Goal: Information Seeking & Learning: Learn about a topic

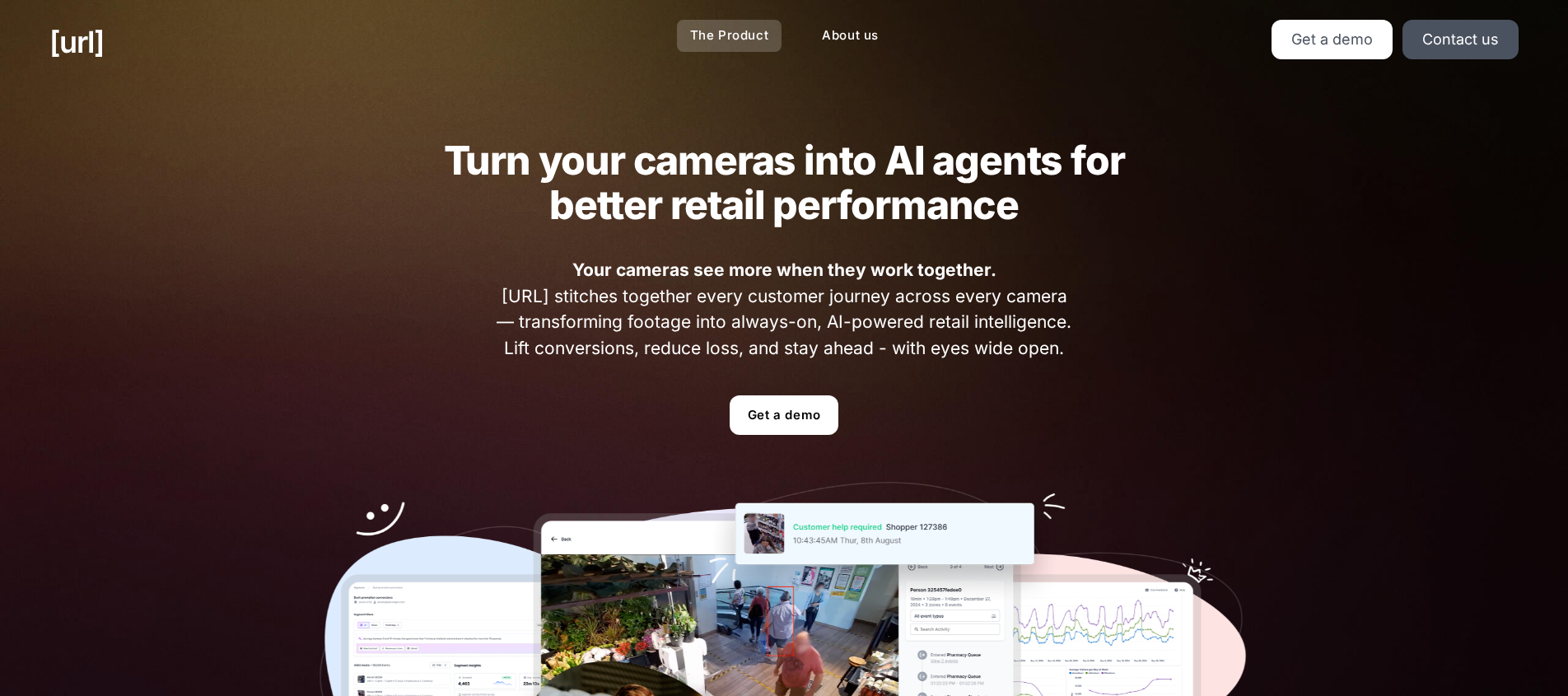
click at [710, 38] on link "The Product" at bounding box center [730, 35] width 106 height 32
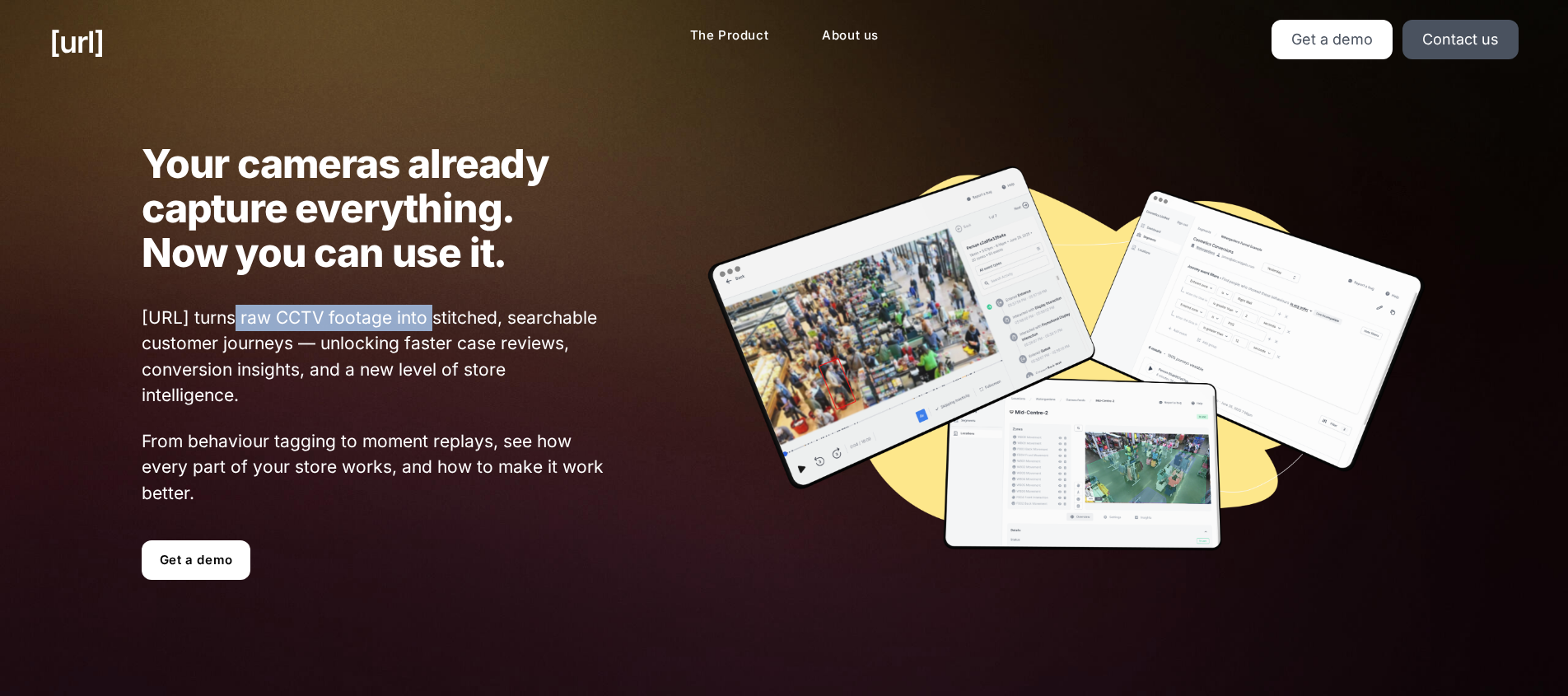
drag, startPoint x: 426, startPoint y: 314, endPoint x: 226, endPoint y: 327, distance: 200.4
click at [226, 327] on span "[URL] turns raw CCTV footage into stitched, searchable customer journeys — unlo…" at bounding box center [374, 356] width 465 height 104
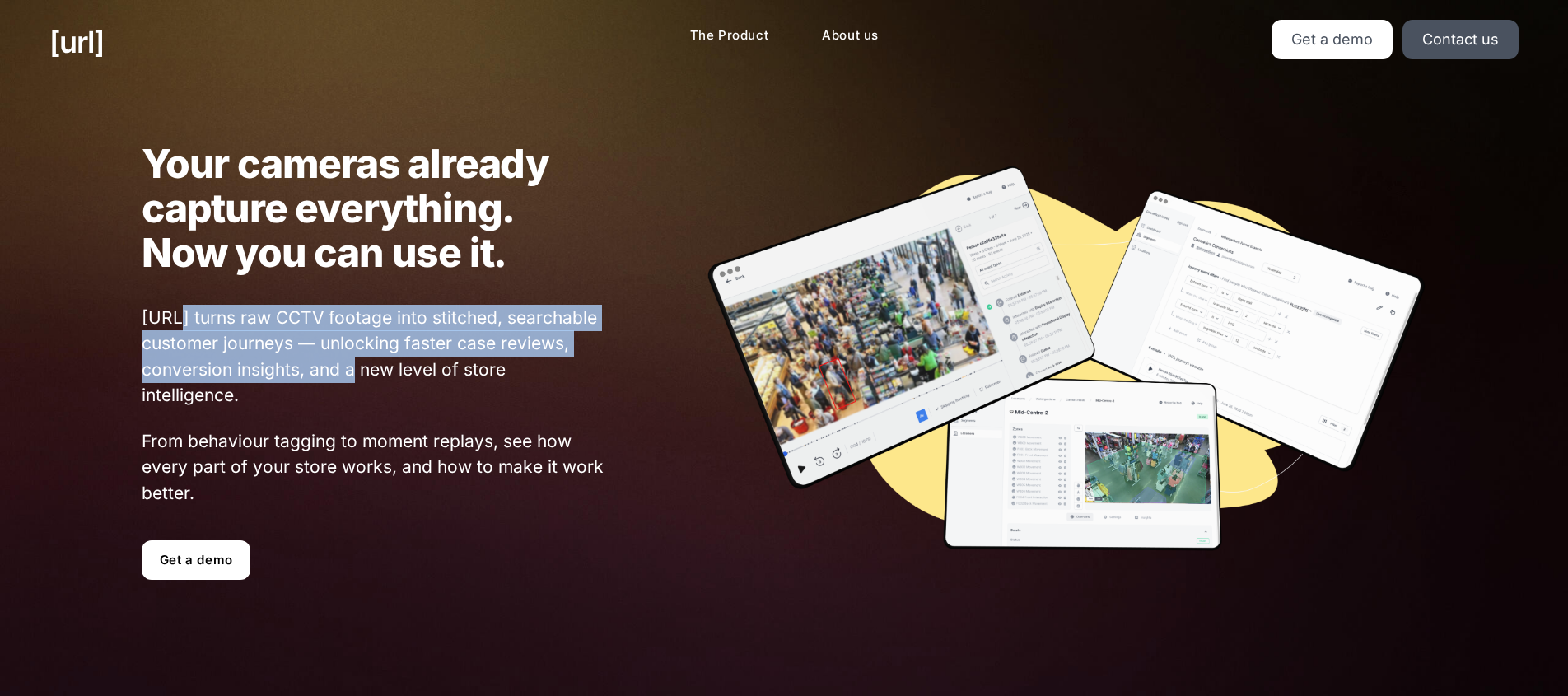
drag, startPoint x: 400, startPoint y: 360, endPoint x: 176, endPoint y: 327, distance: 226.4
click at [176, 327] on span "[URL] turns raw CCTV footage into stitched, searchable customer journeys — unlo…" at bounding box center [374, 356] width 465 height 104
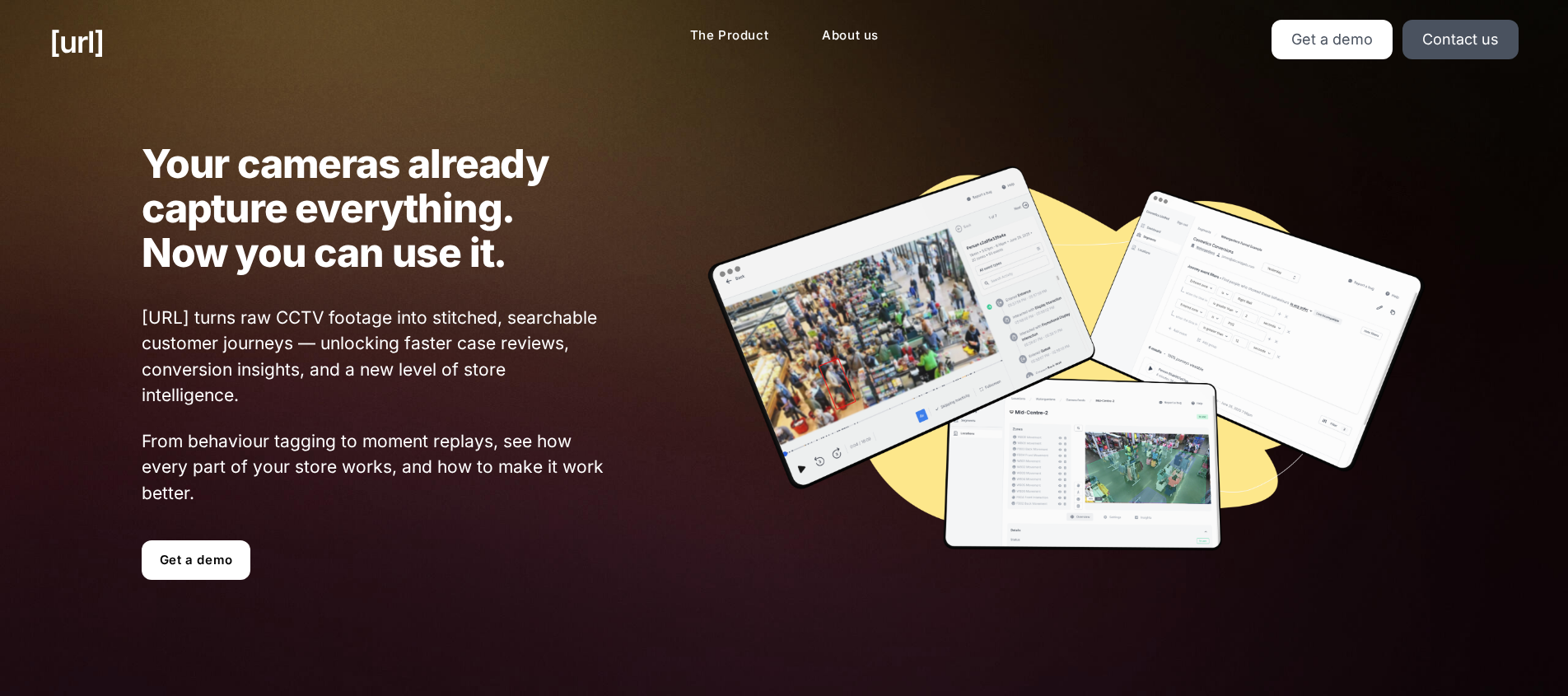
drag, startPoint x: 565, startPoint y: 368, endPoint x: 655, endPoint y: 364, distance: 90.1
click at [568, 369] on span "[URL] turns raw CCTV footage into stitched, searchable customer journeys — unlo…" at bounding box center [374, 356] width 465 height 104
click at [1037, 330] on img at bounding box center [1064, 361] width 721 height 394
drag, startPoint x: 35, startPoint y: 44, endPoint x: 188, endPoint y: 44, distance: 153.0
click at [188, 44] on div "[URL]" at bounding box center [261, 42] width 503 height 45
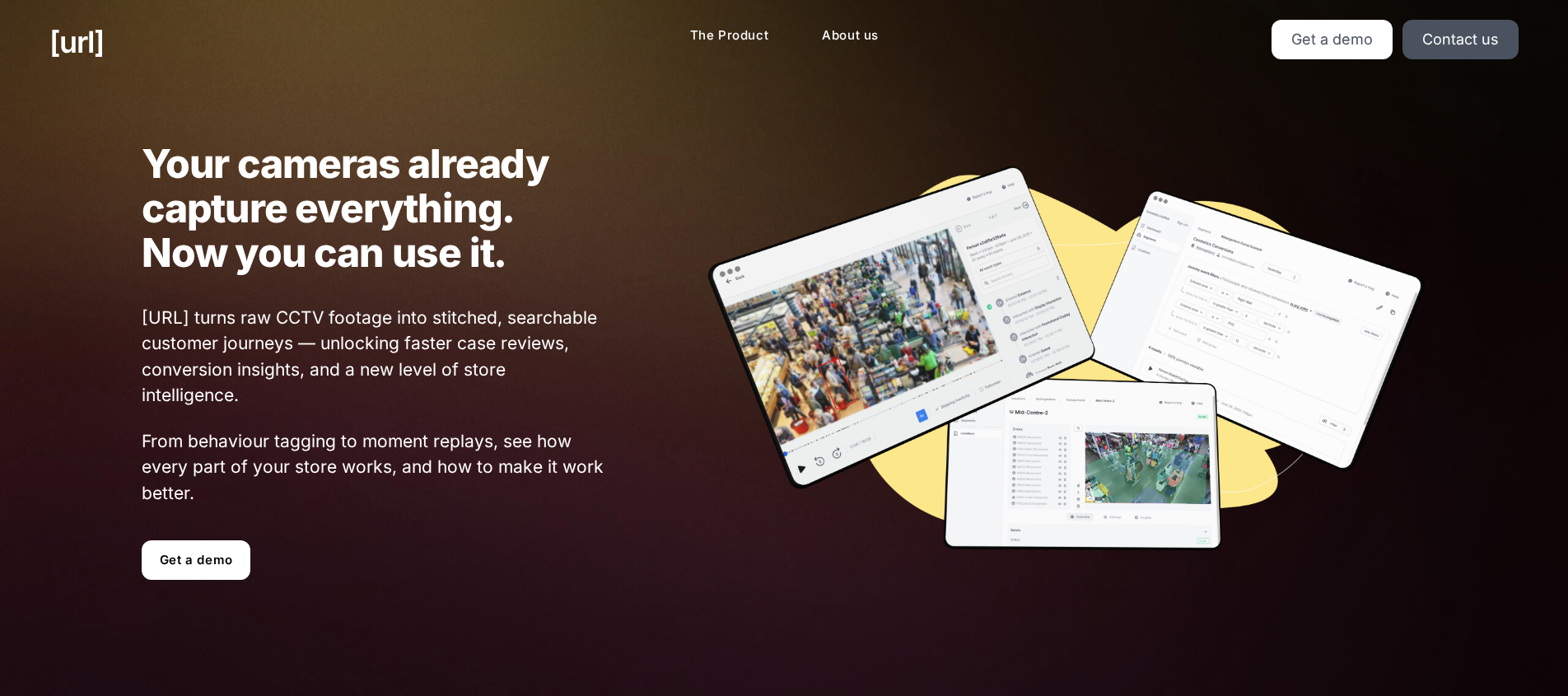
click at [143, 166] on h1 "Your cameras already capture everything. Now you can use it." at bounding box center [374, 208] width 465 height 133
click at [1438, 50] on link "Contact us" at bounding box center [1460, 39] width 116 height 40
click at [72, 38] on link "[URL]" at bounding box center [77, 42] width 54 height 45
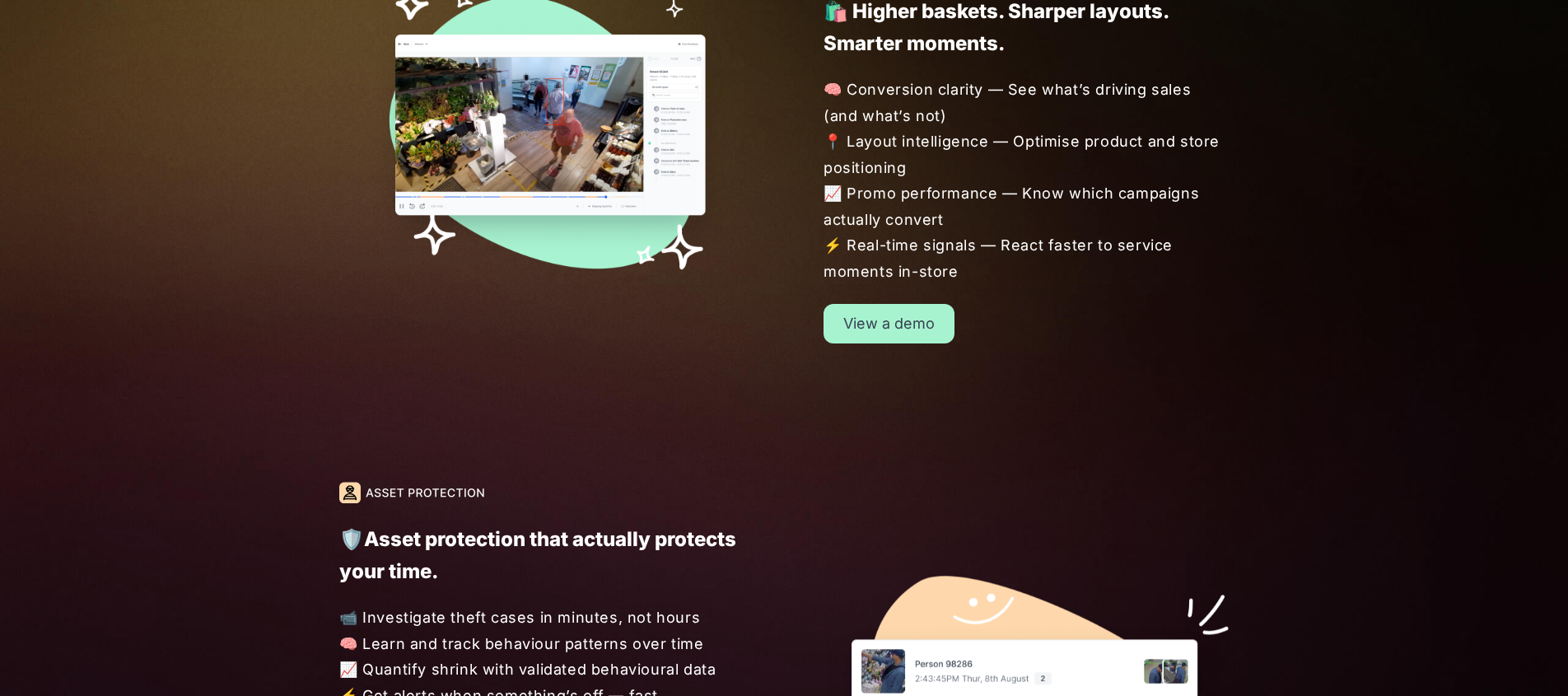
scroll to position [1600, 0]
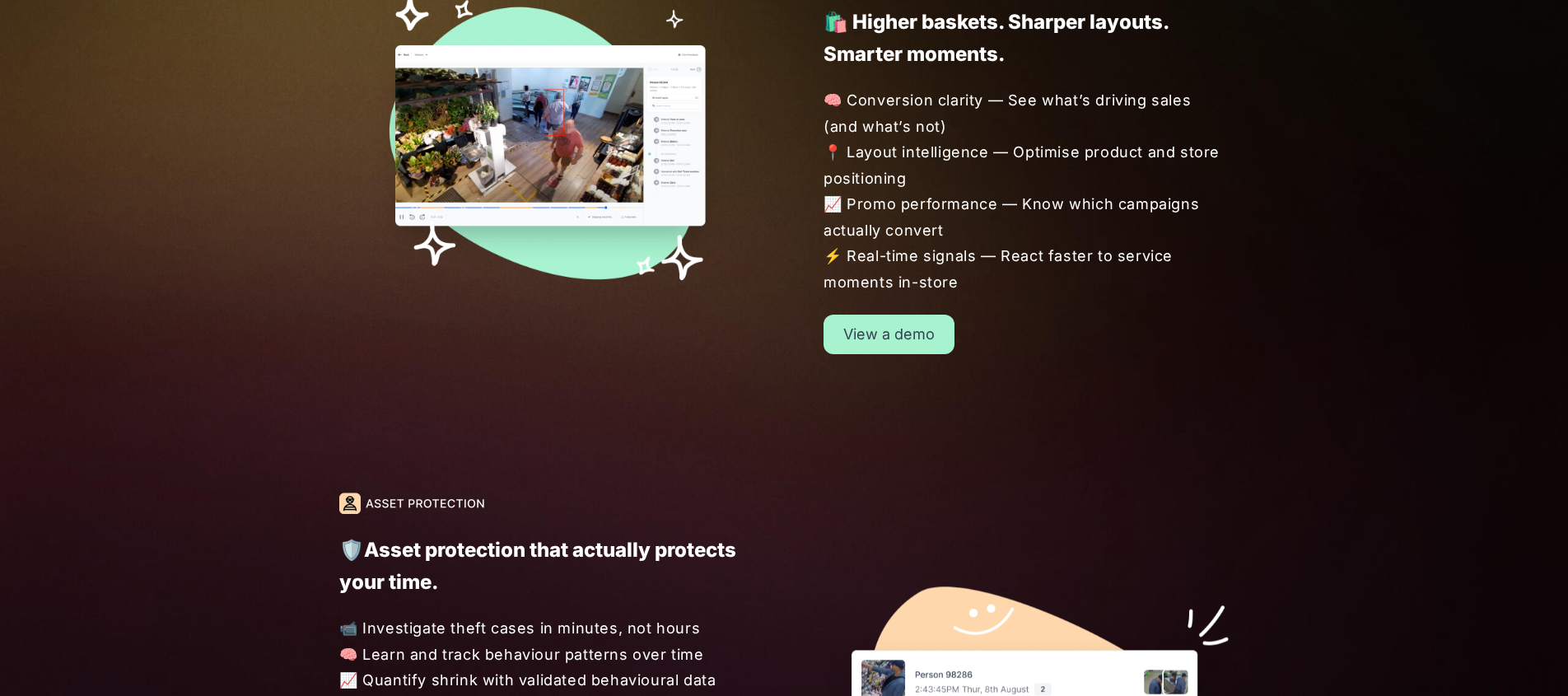
click at [851, 340] on link "View a demo" at bounding box center [889, 334] width 131 height 40
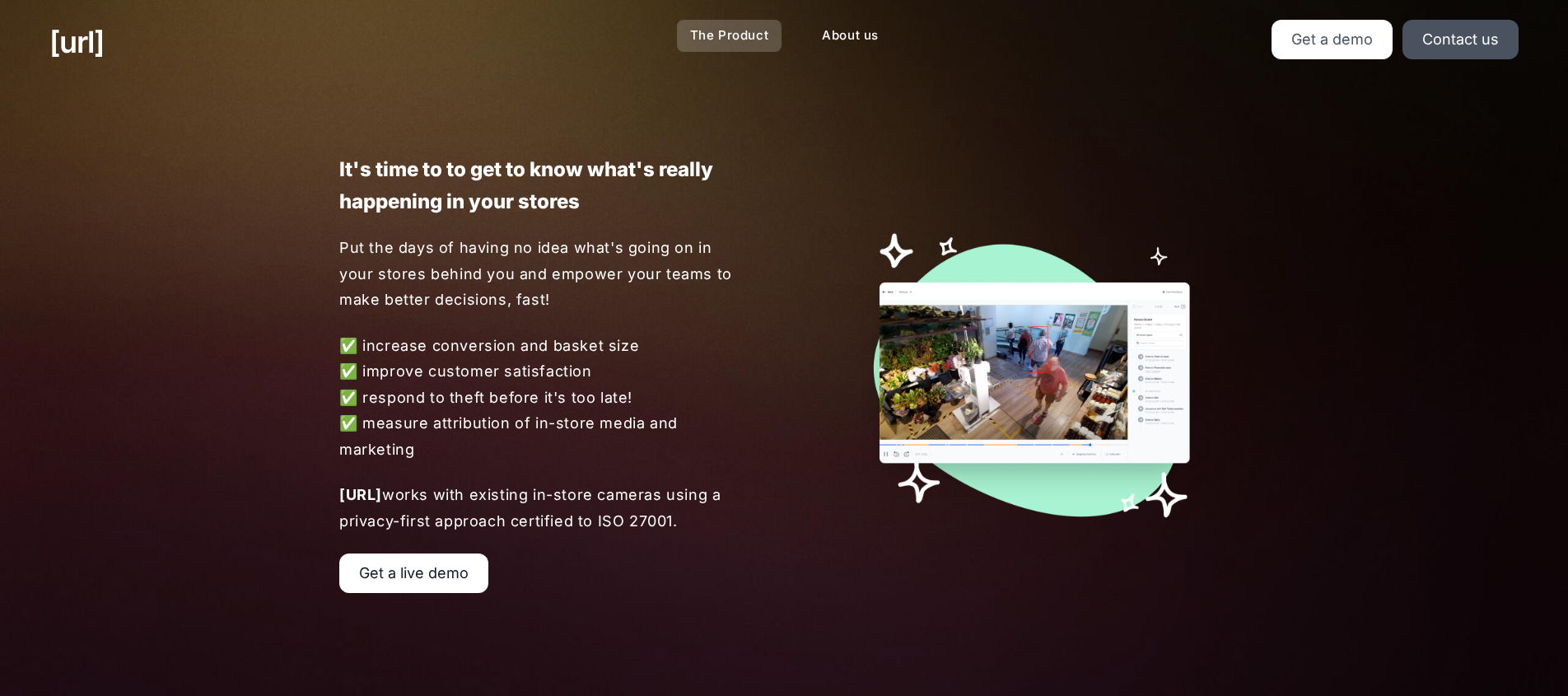
click at [719, 36] on link "The Product" at bounding box center [730, 35] width 106 height 32
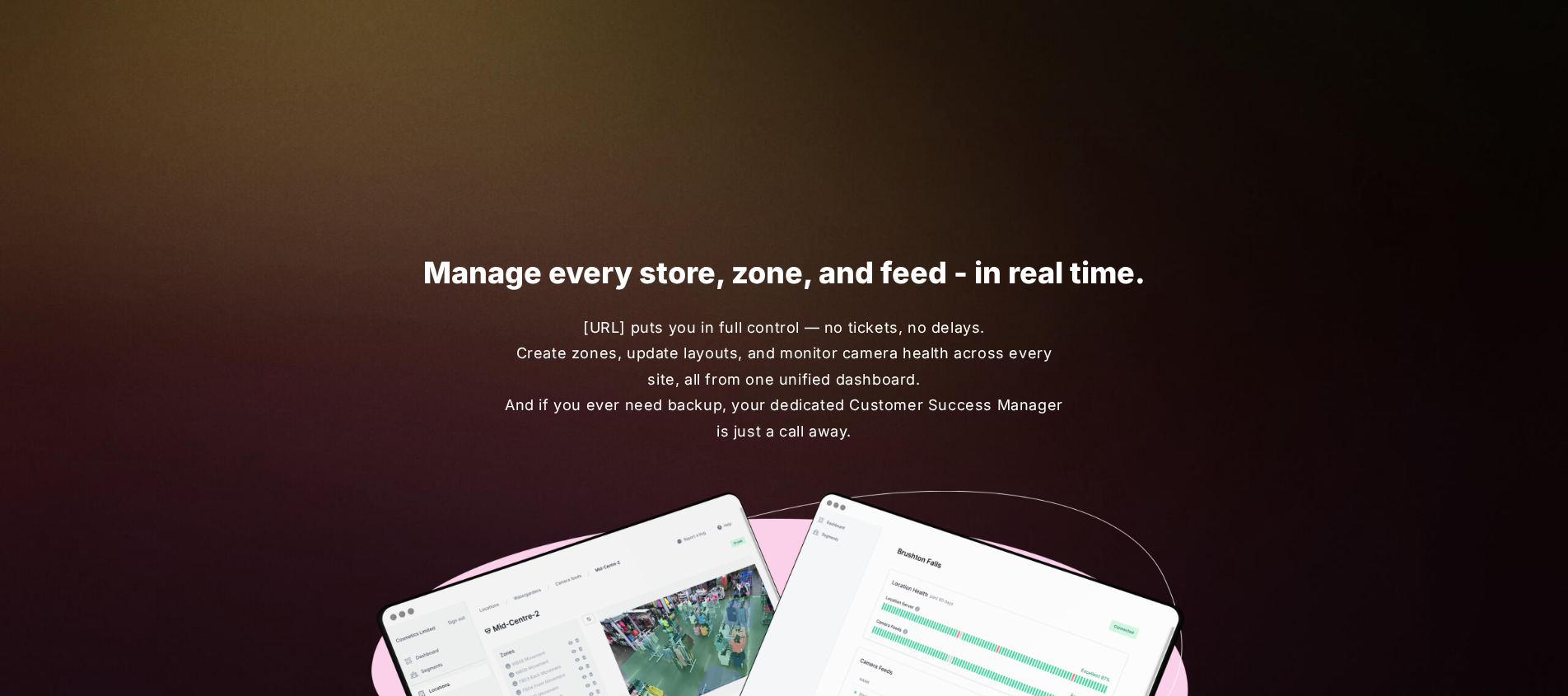
scroll to position [3587, 0]
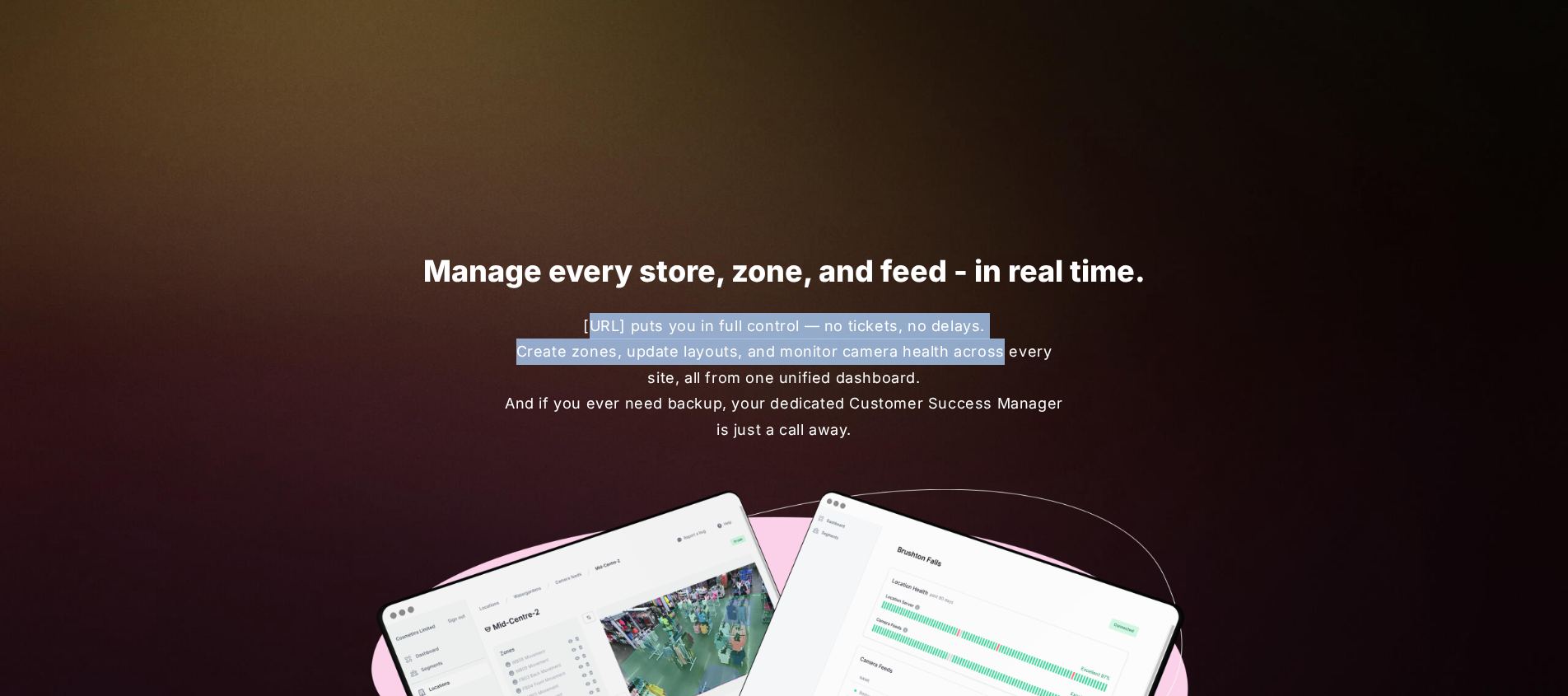
drag, startPoint x: 585, startPoint y: 328, endPoint x: 977, endPoint y: 340, distance: 392.2
click at [977, 340] on span "[URL] puts you in full control — no tickets, no delays. Create zones, update la…" at bounding box center [783, 378] width 568 height 130
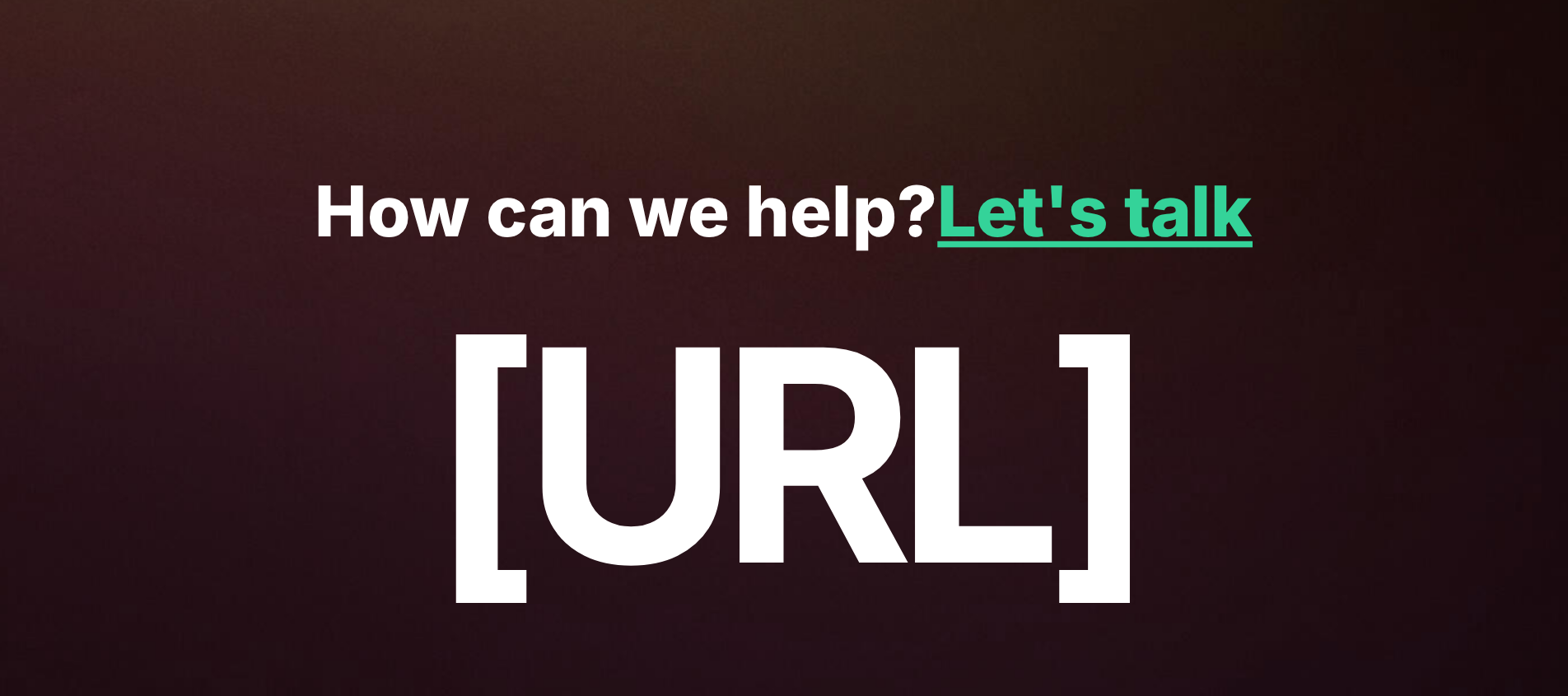
scroll to position [4213, 0]
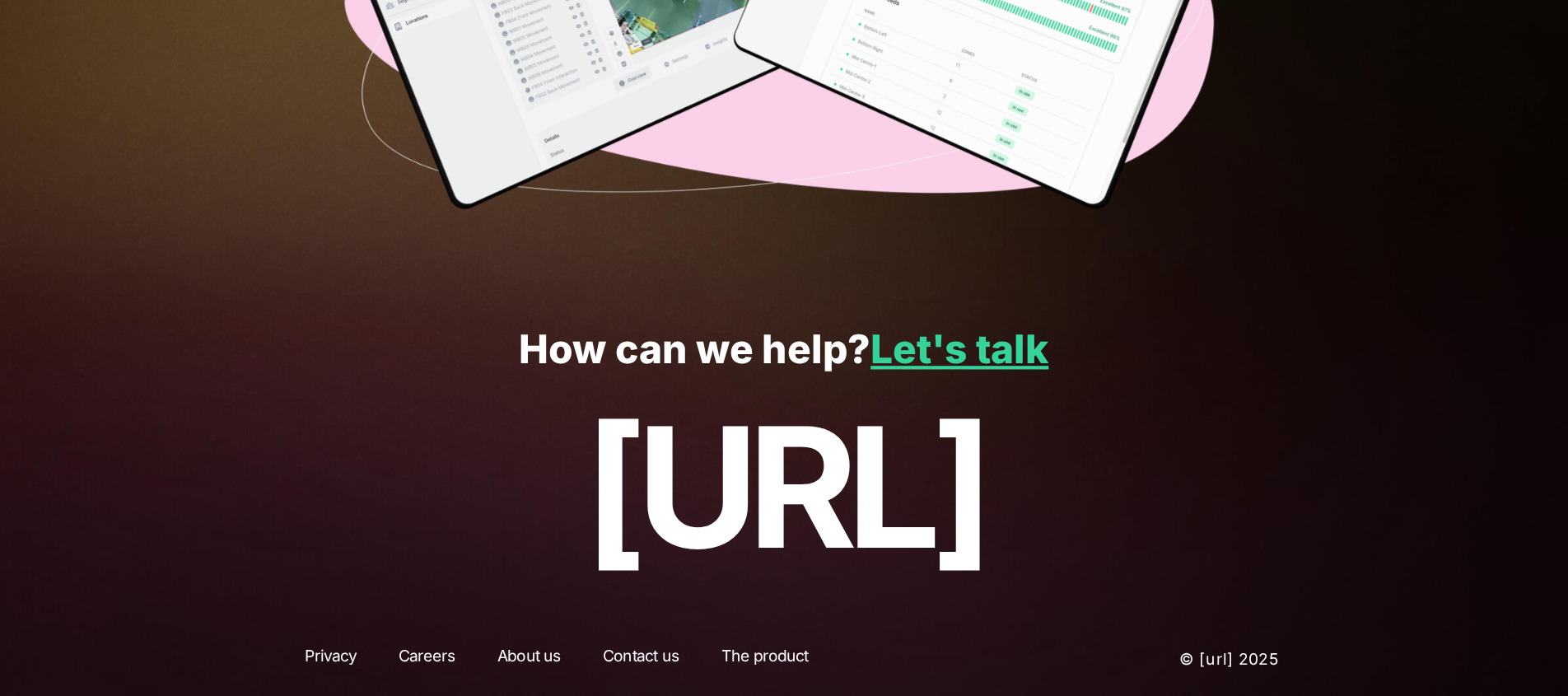
click at [633, 661] on link "Contact us" at bounding box center [650, 661] width 101 height 30
